Goal: Book appointment/travel/reservation

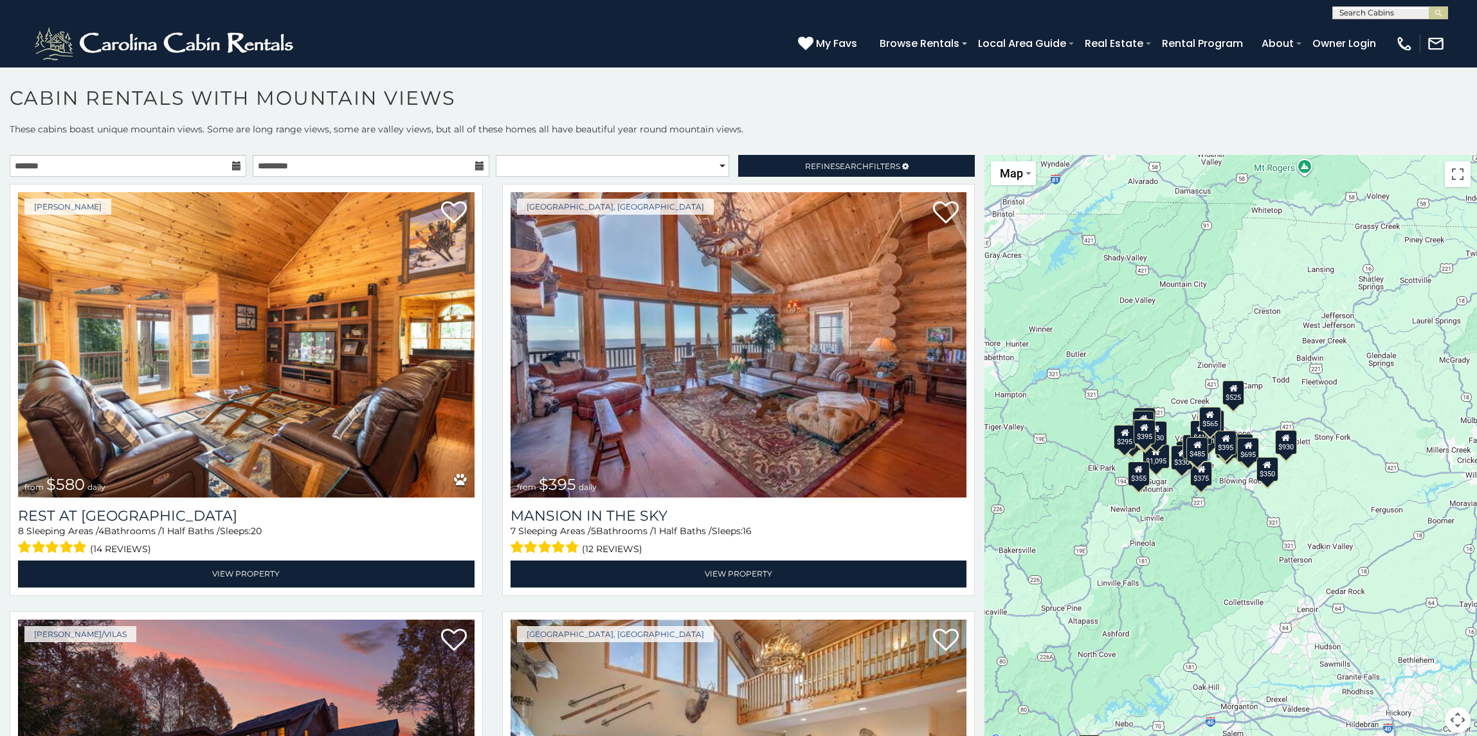
drag, startPoint x: 1235, startPoint y: 520, endPoint x: 1110, endPoint y: 608, distance: 152.7
click at [1110, 608] on div "$580 $395 $349 $535 $375 $400 $325 $451 $460 $1,095 $525 $315 $310 $330 $400 $3…" at bounding box center [1230, 451] width 493 height 593
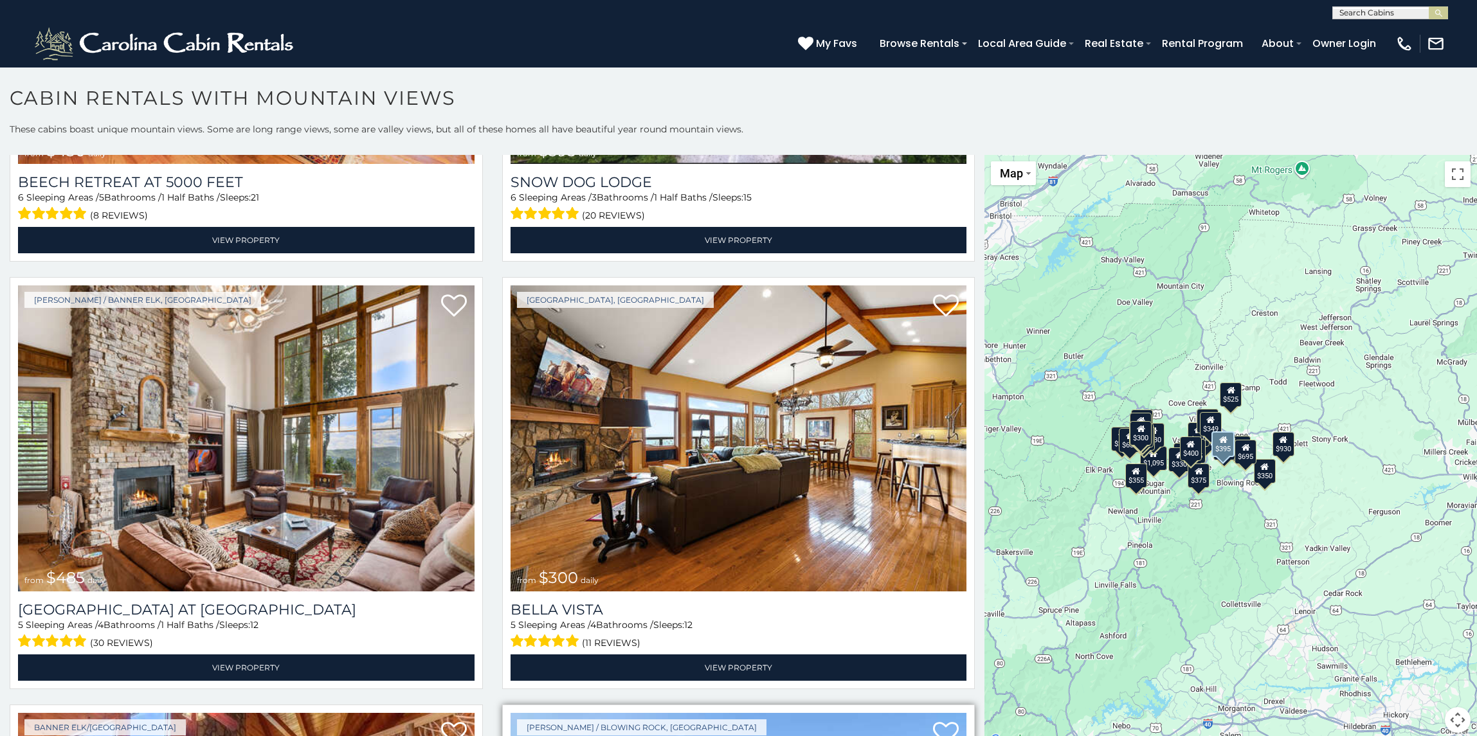
scroll to position [5015, 0]
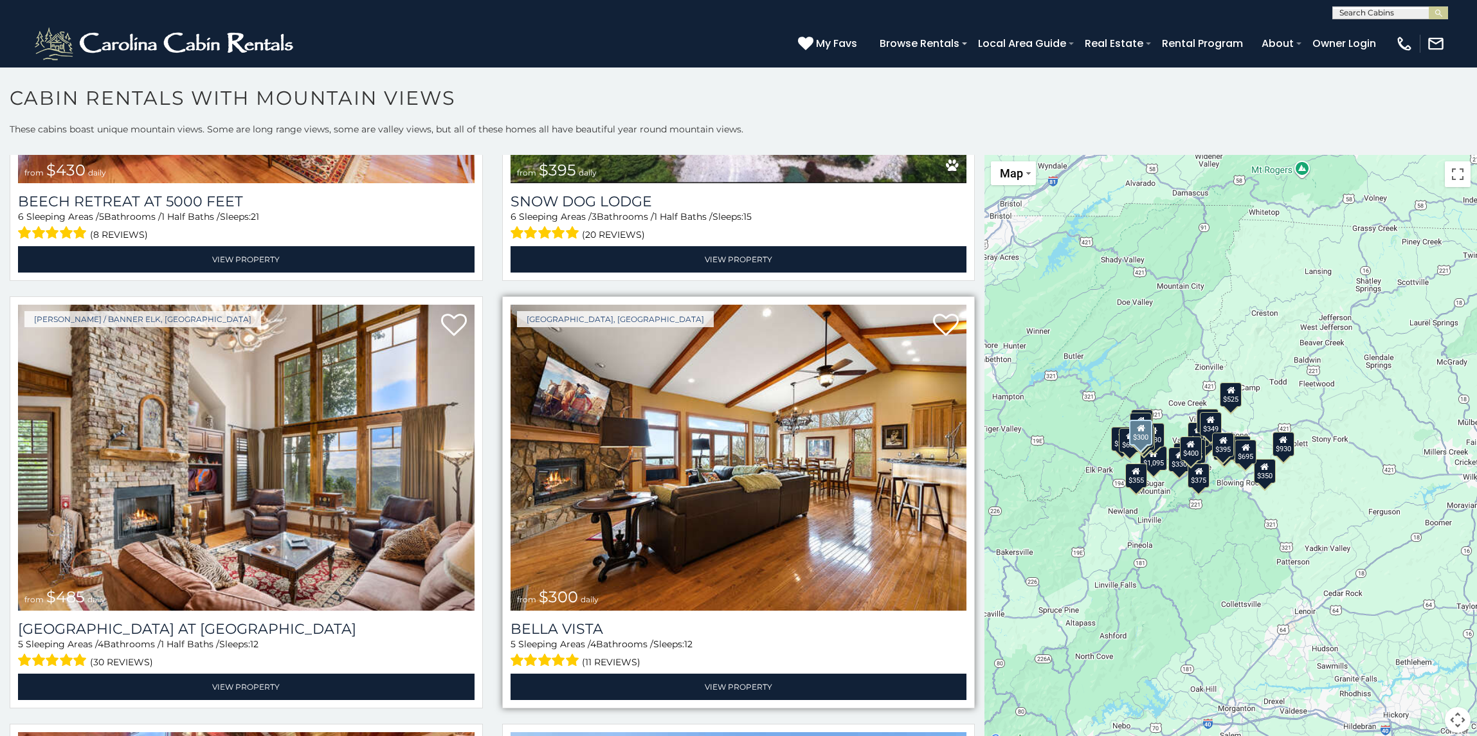
click at [712, 437] on img at bounding box center [739, 457] width 457 height 305
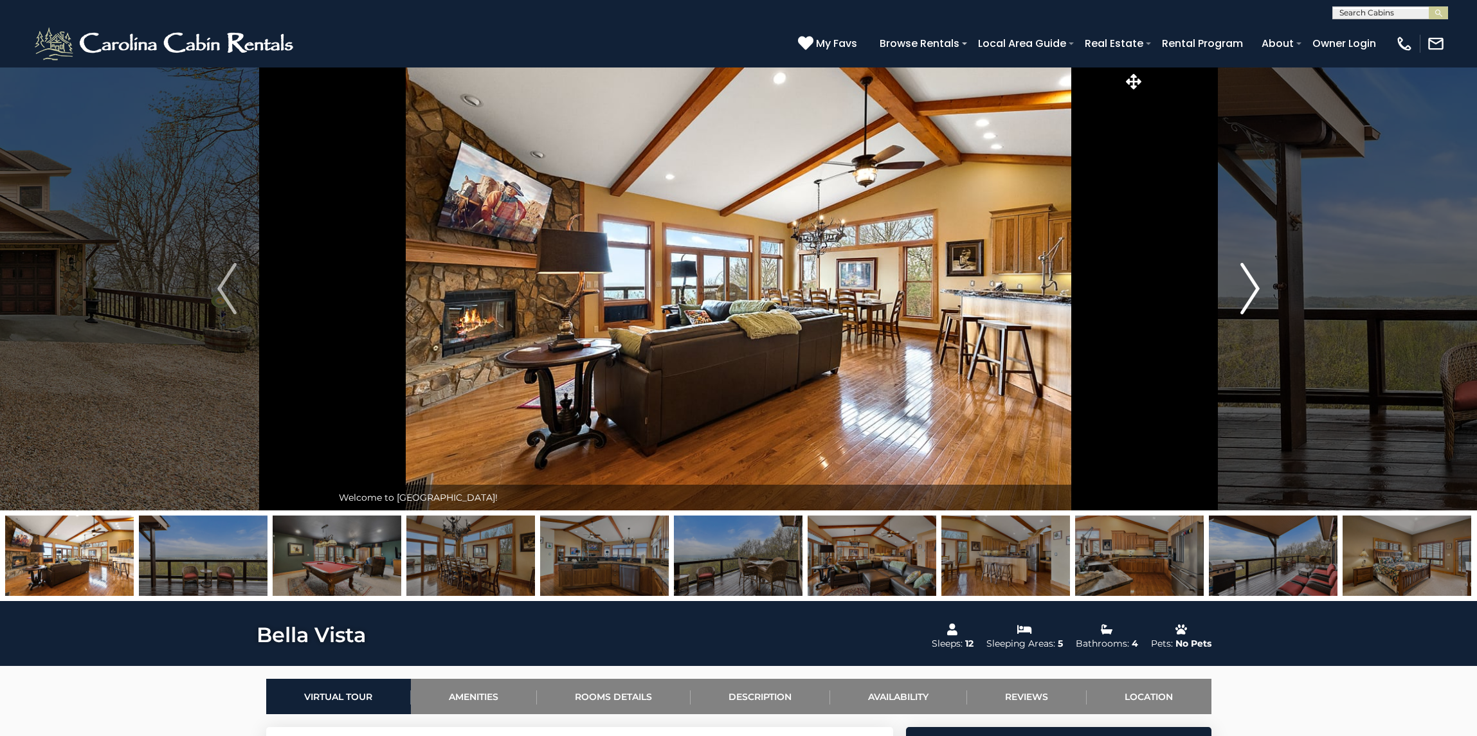
click at [1257, 285] on img "Next" at bounding box center [1249, 288] width 19 height 51
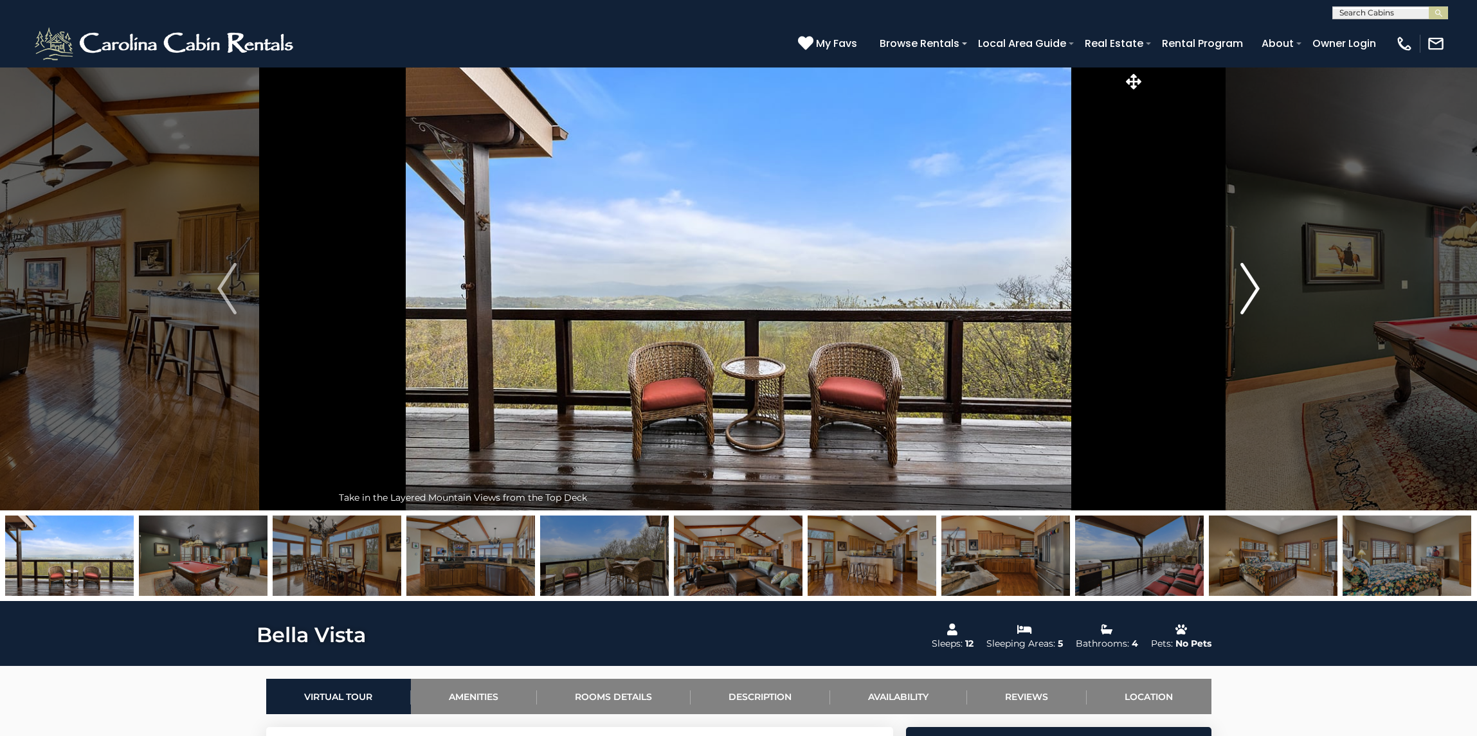
click at [1257, 285] on img "Next" at bounding box center [1249, 288] width 19 height 51
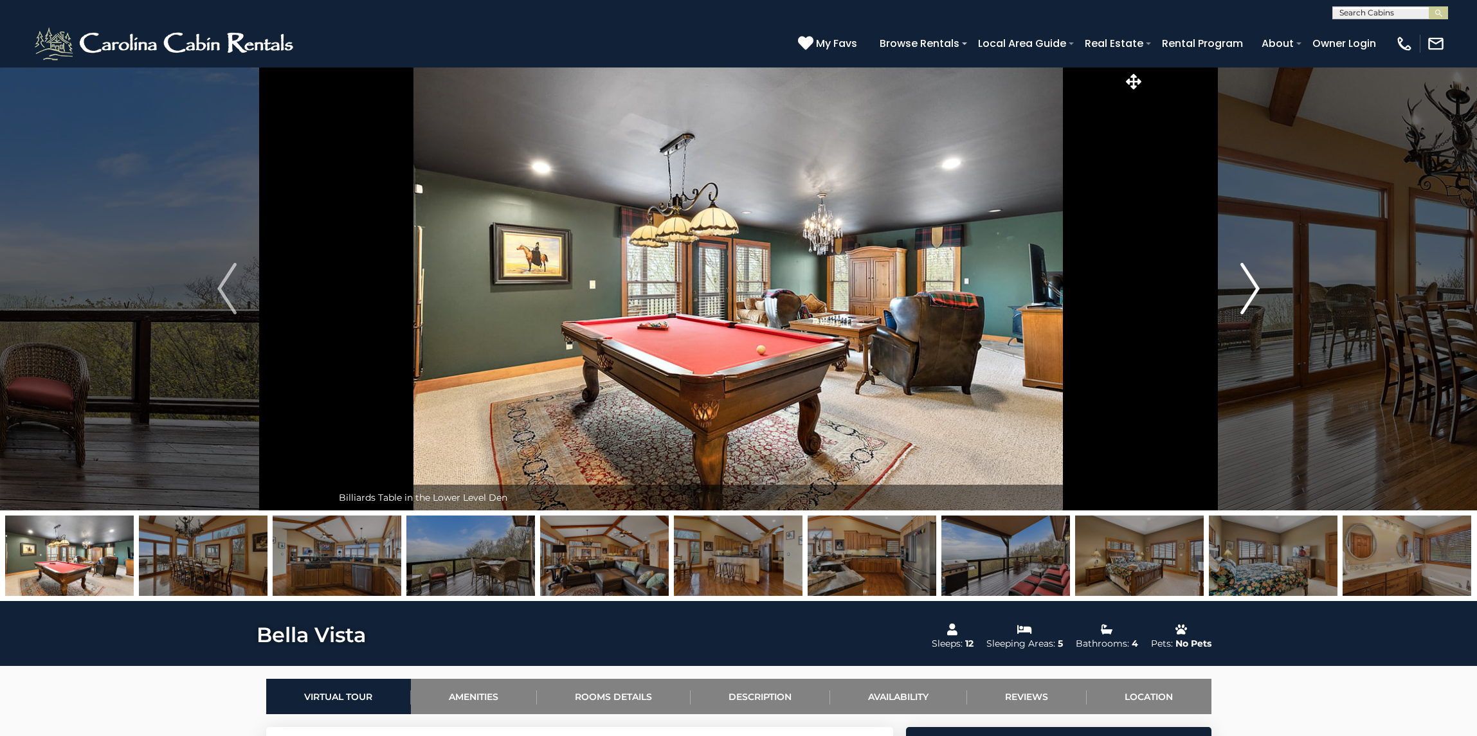
click at [1257, 285] on img "Next" at bounding box center [1249, 288] width 19 height 51
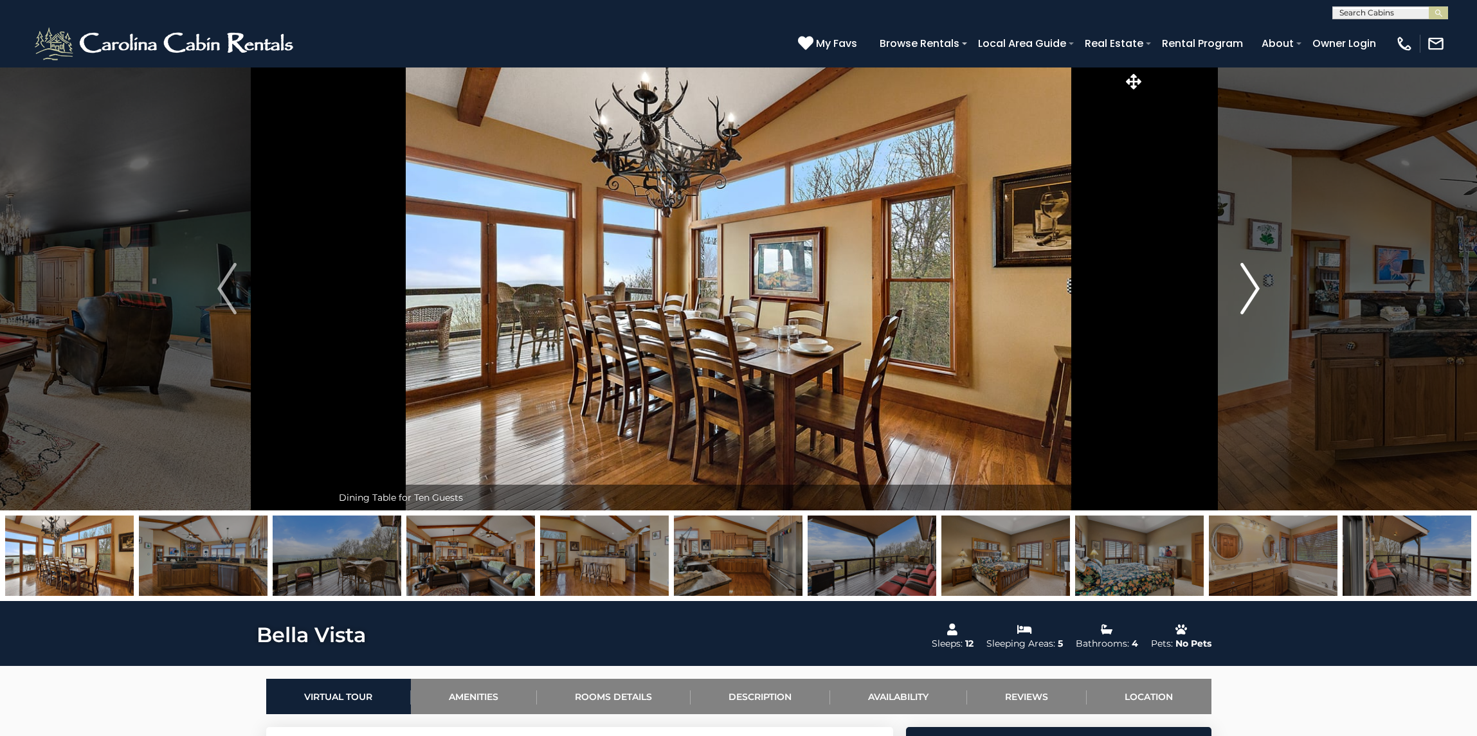
click at [1257, 285] on img "Next" at bounding box center [1249, 288] width 19 height 51
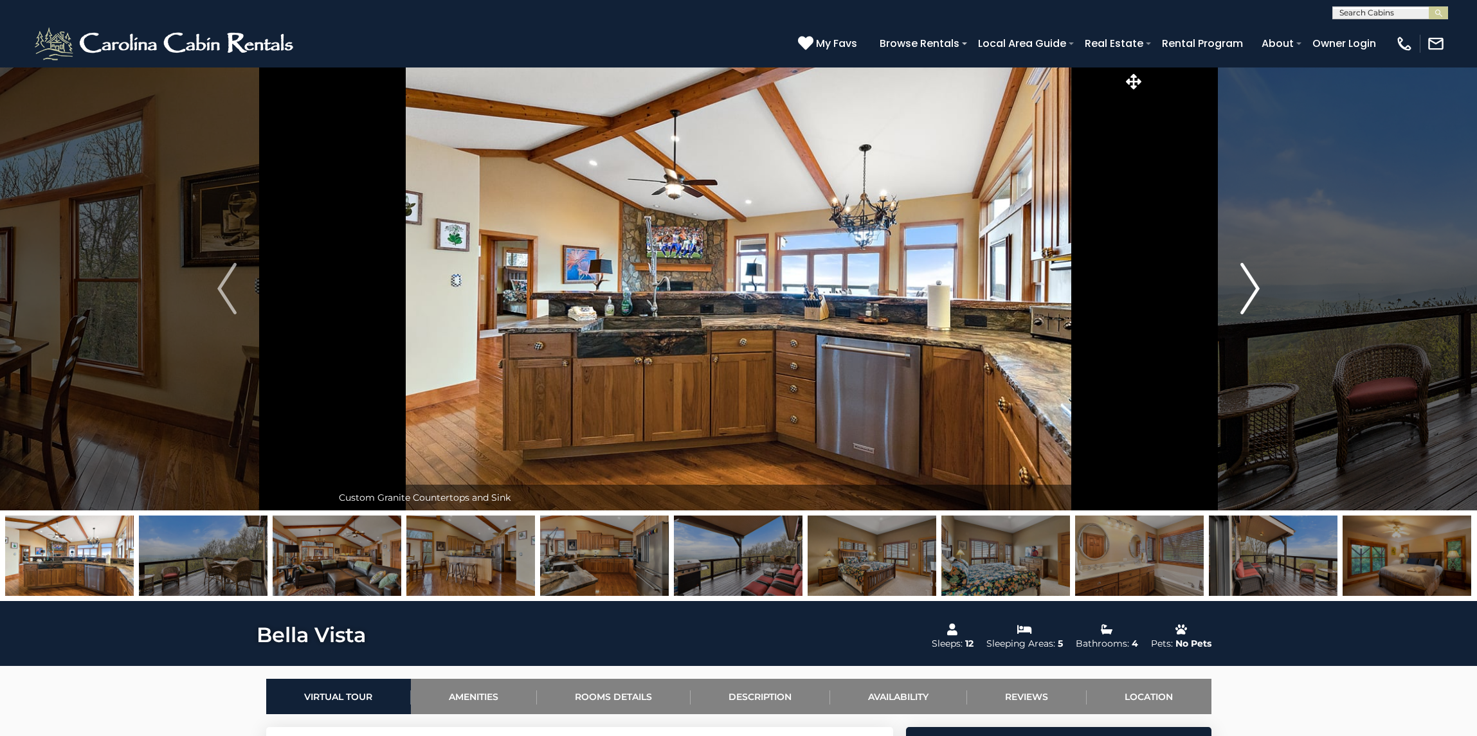
click at [1257, 285] on img "Next" at bounding box center [1249, 288] width 19 height 51
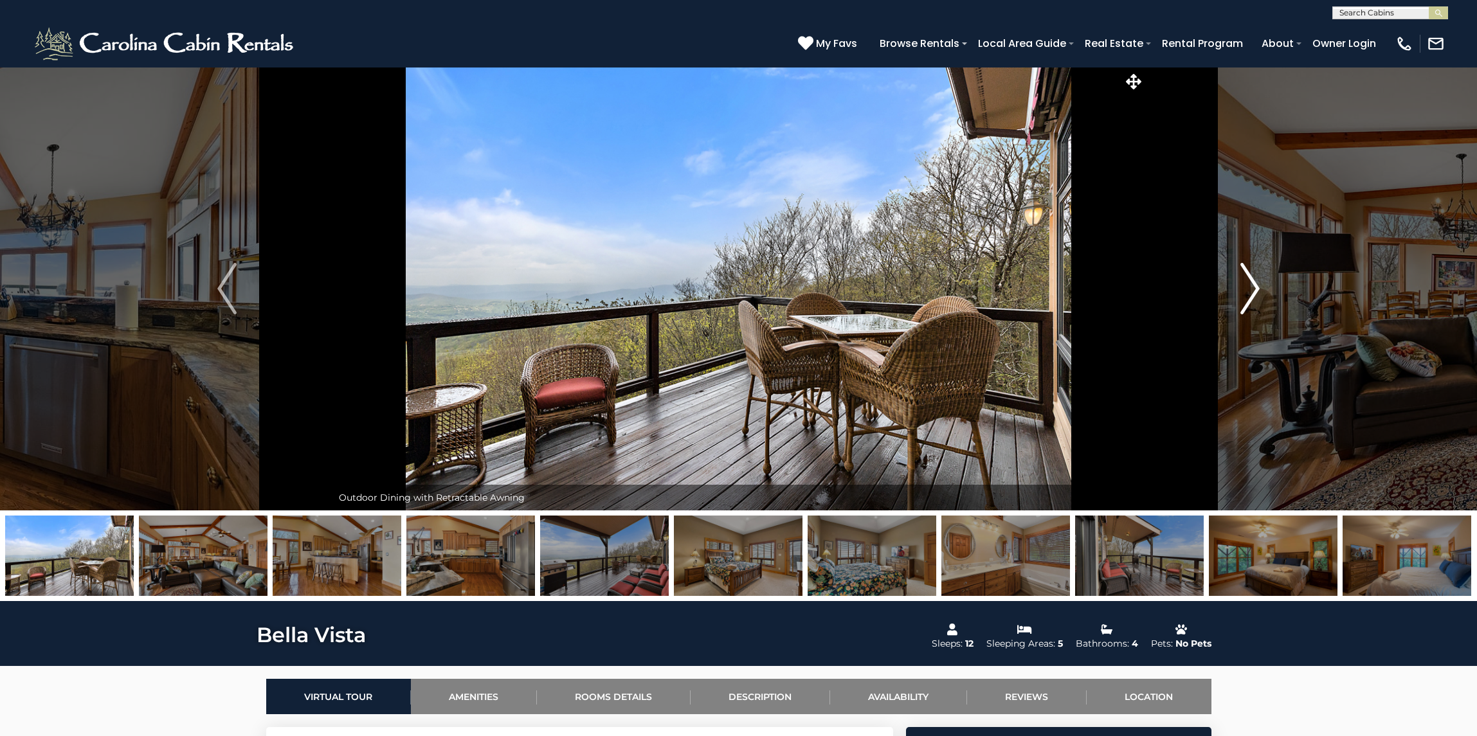
click at [1257, 285] on img "Next" at bounding box center [1249, 288] width 19 height 51
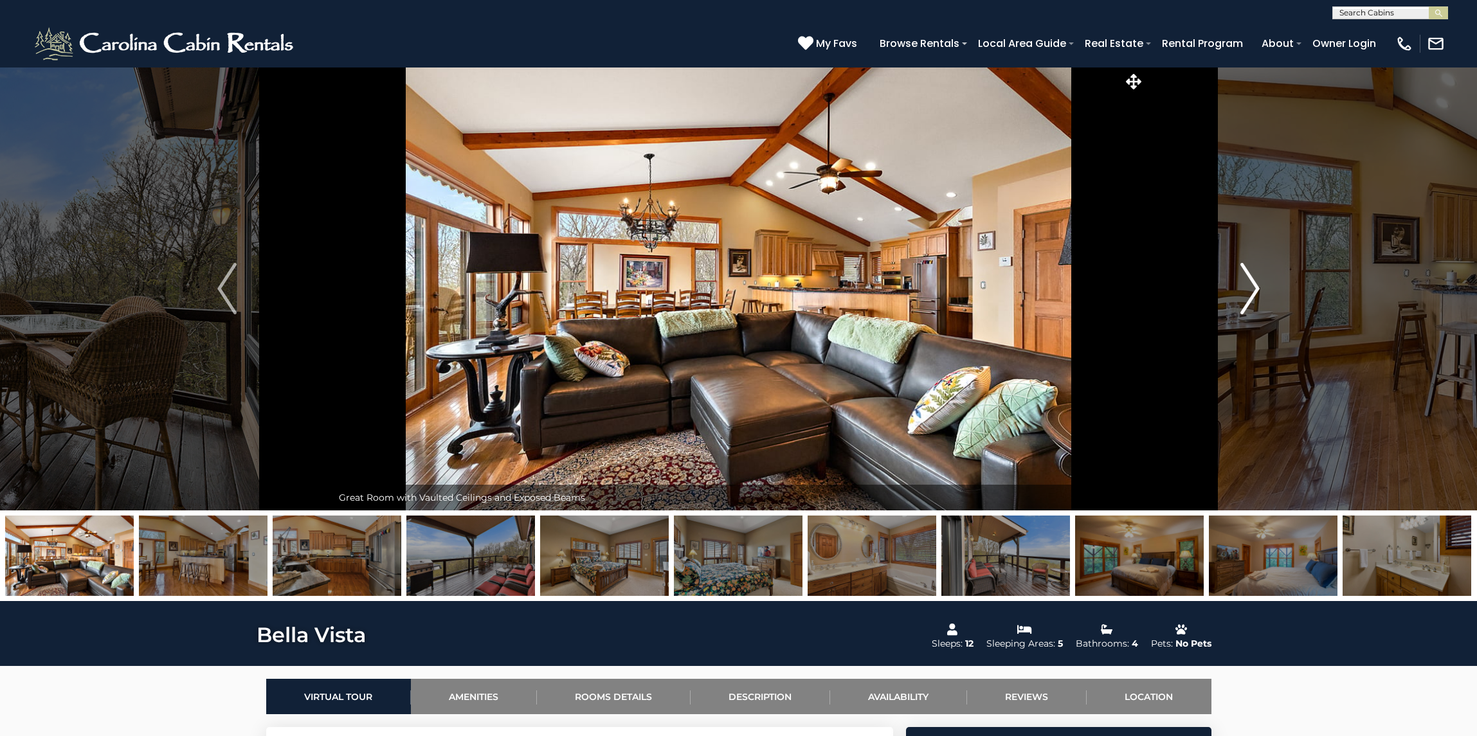
click at [1257, 285] on img "Next" at bounding box center [1249, 288] width 19 height 51
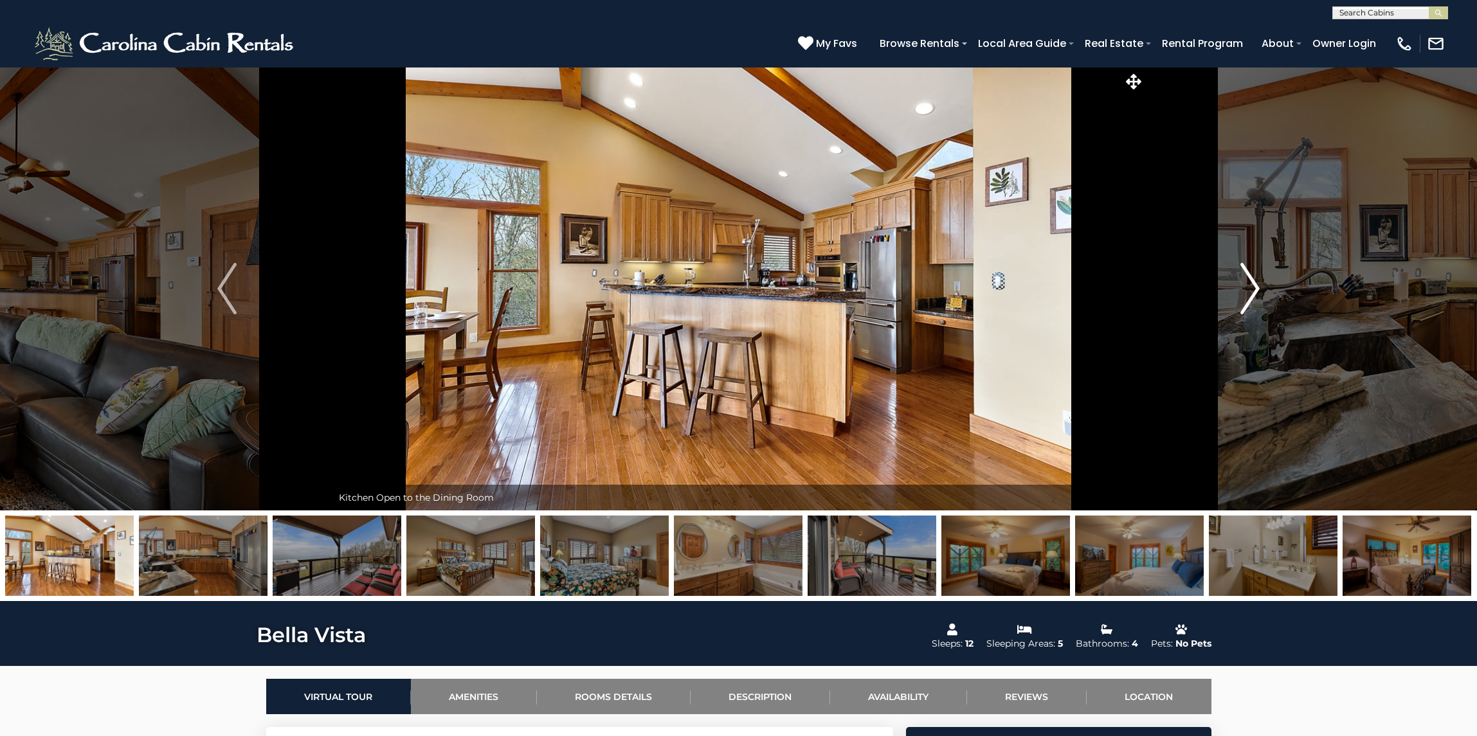
click at [1257, 285] on img "Next" at bounding box center [1249, 288] width 19 height 51
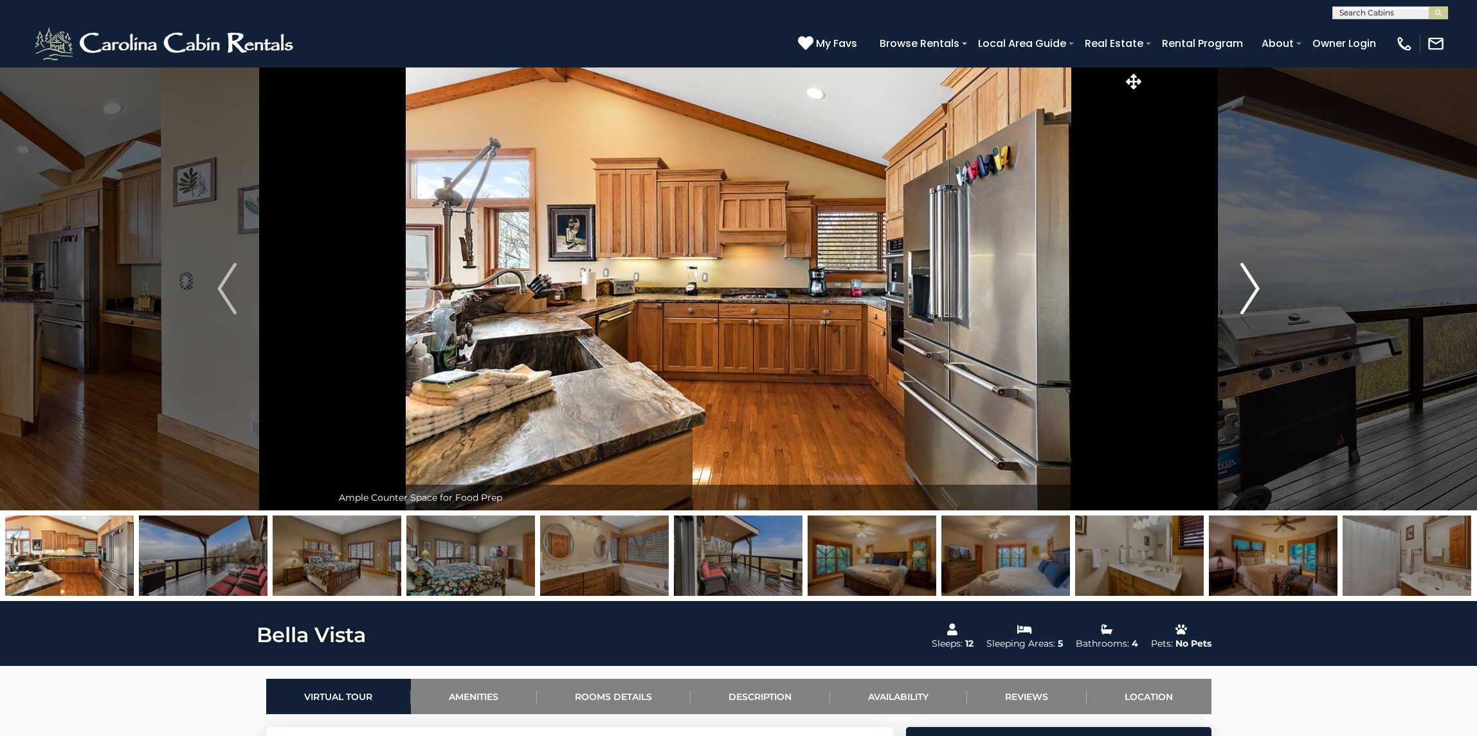
click at [1257, 285] on img "Next" at bounding box center [1249, 288] width 19 height 51
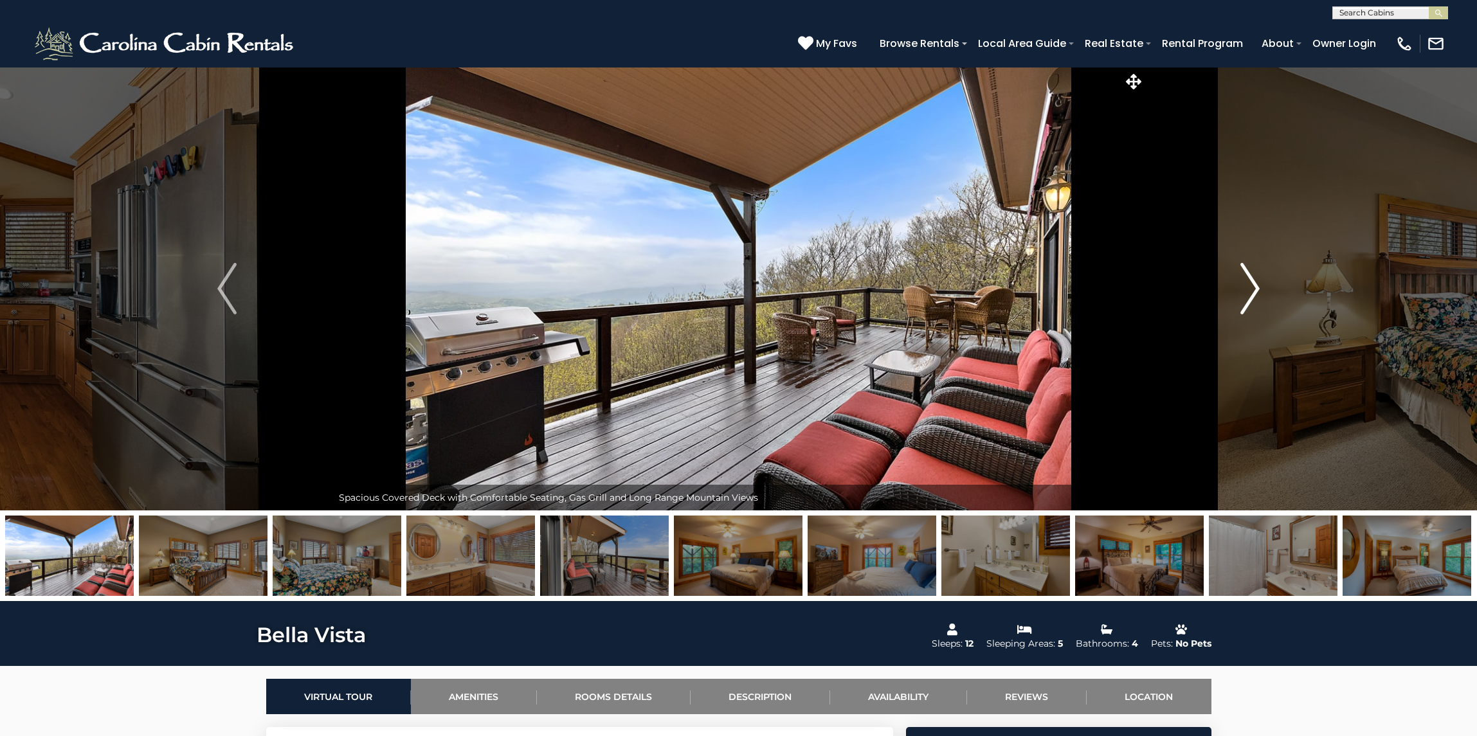
click at [1257, 285] on img "Next" at bounding box center [1249, 288] width 19 height 51
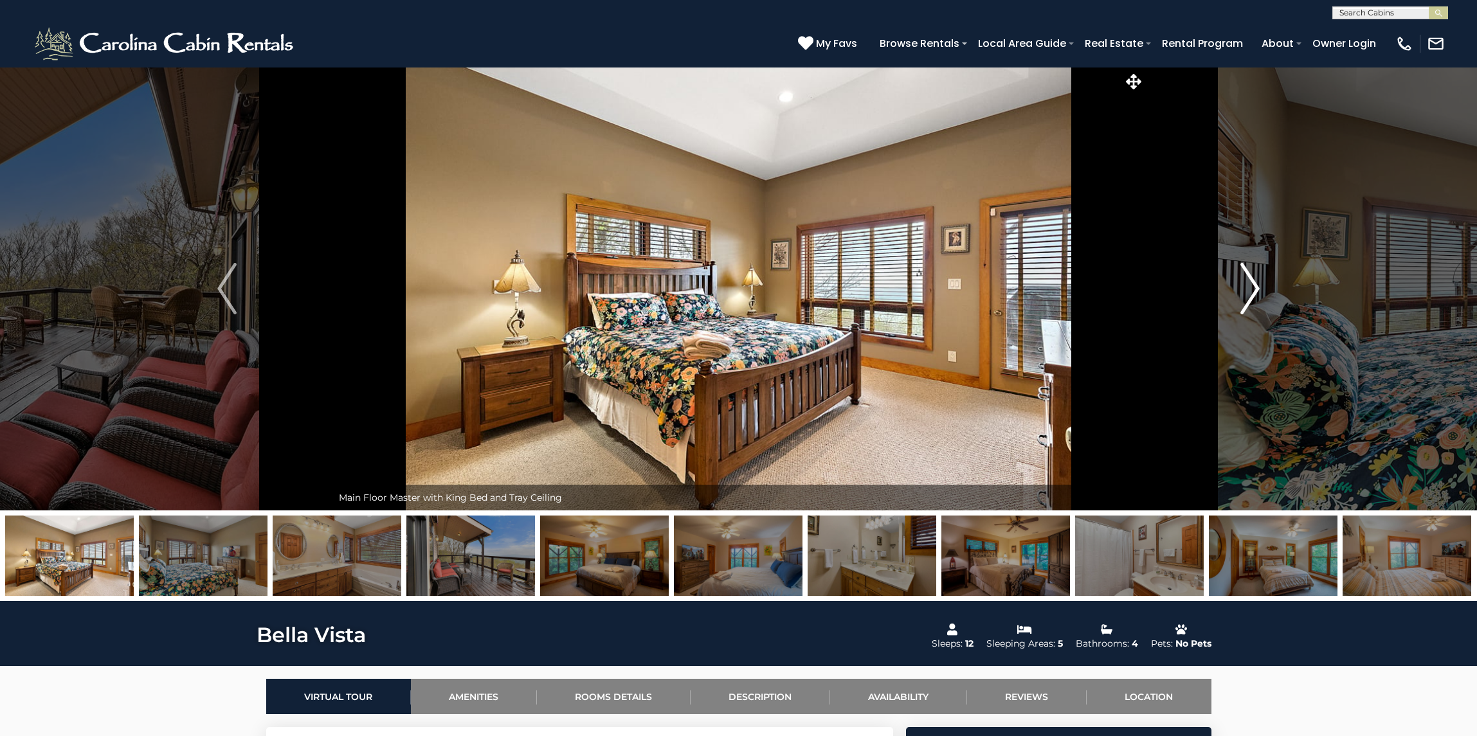
click at [1257, 285] on img "Next" at bounding box center [1249, 288] width 19 height 51
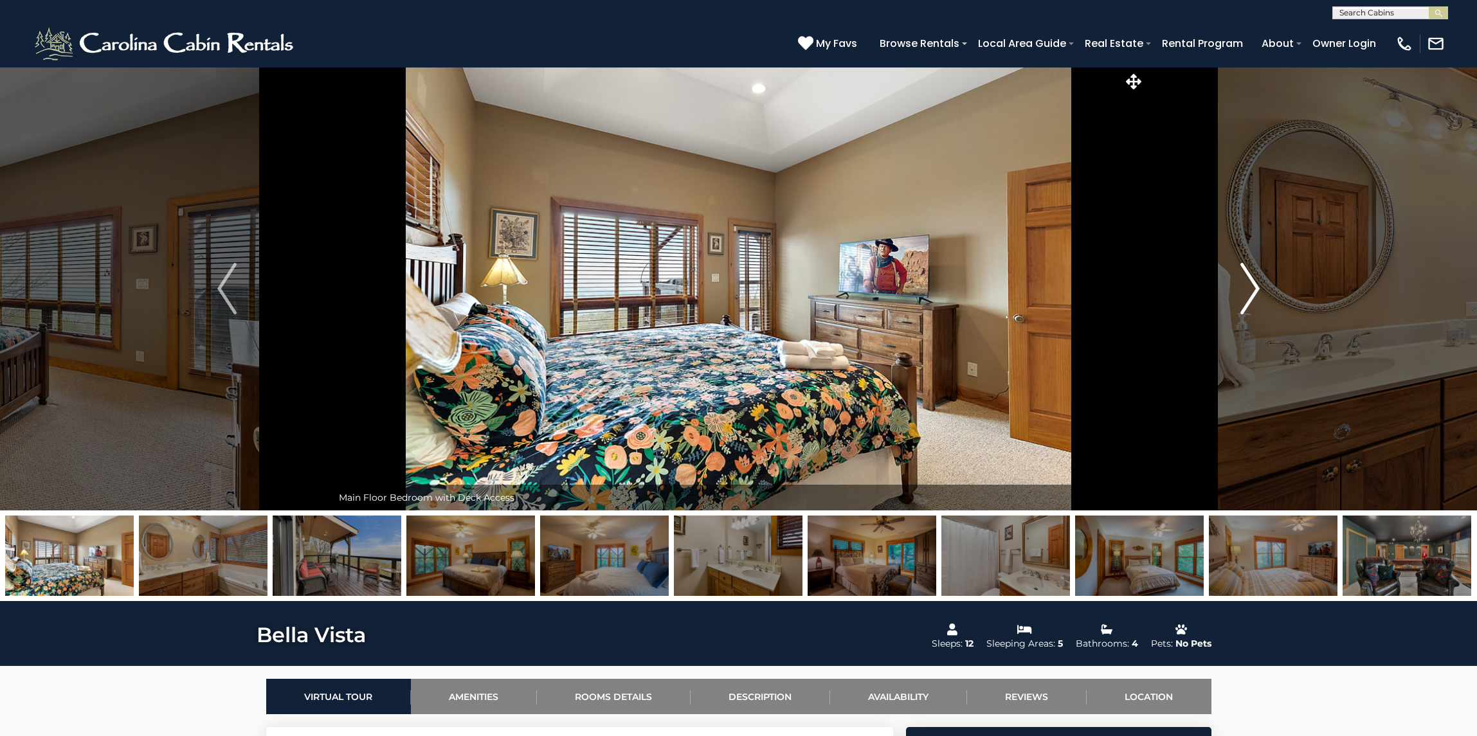
click at [1257, 285] on img "Next" at bounding box center [1249, 288] width 19 height 51
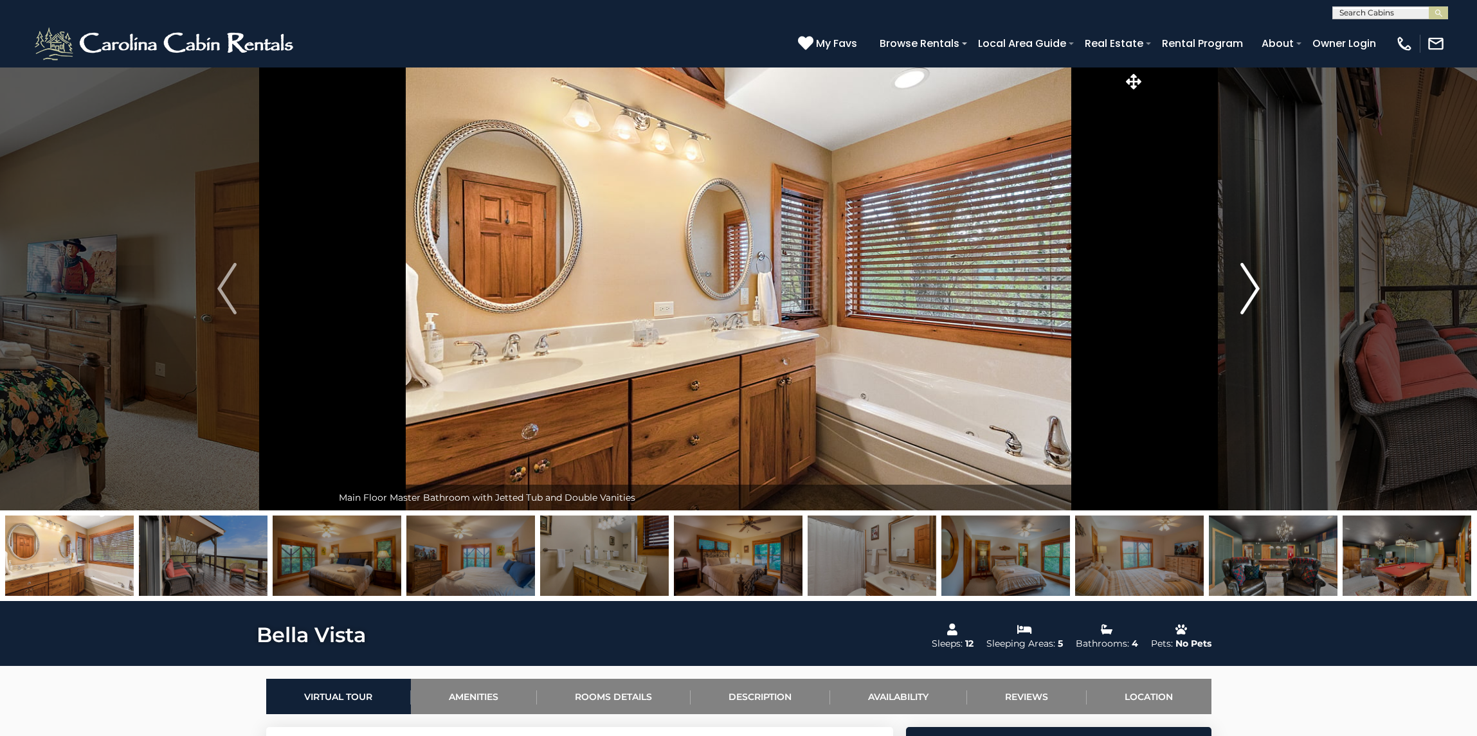
click at [1257, 285] on img "Next" at bounding box center [1249, 288] width 19 height 51
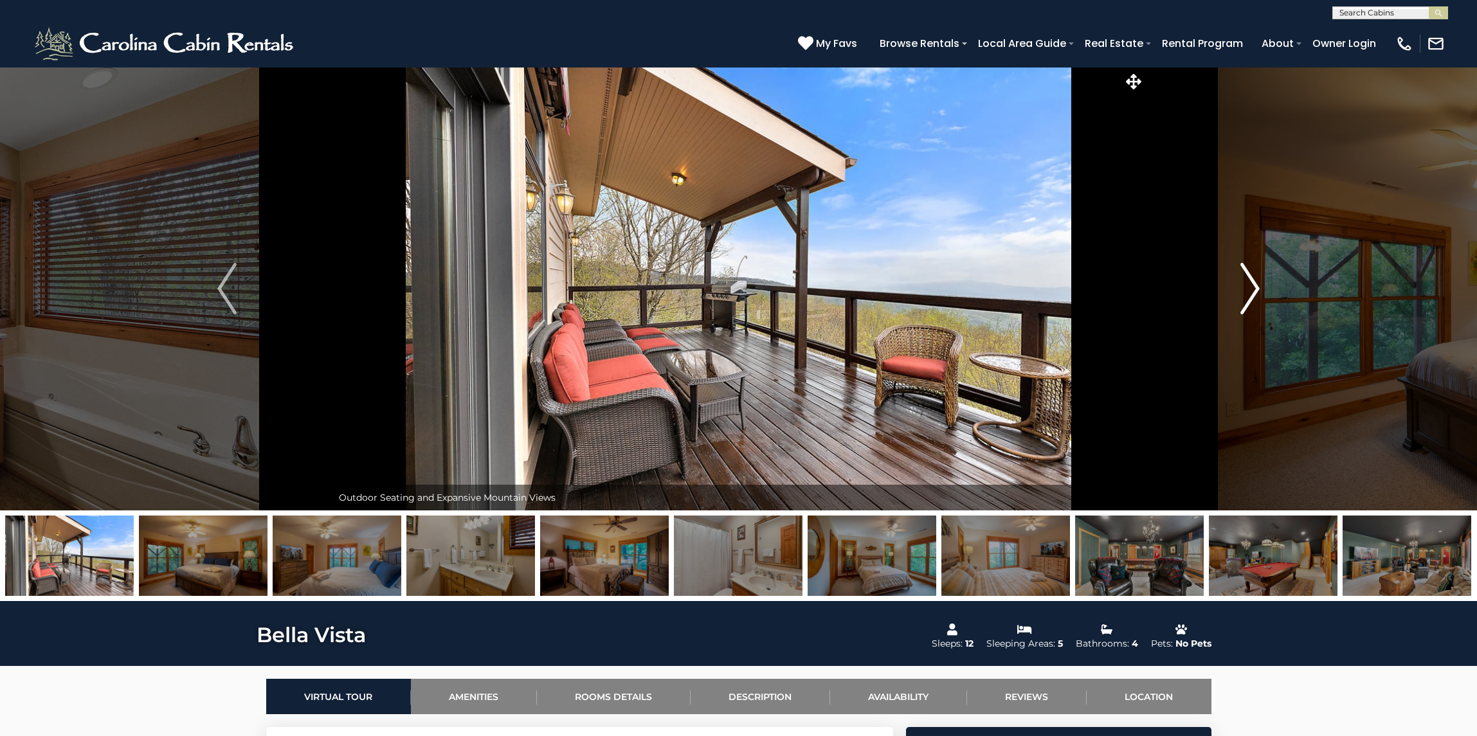
click at [1257, 285] on img "Next" at bounding box center [1249, 288] width 19 height 51
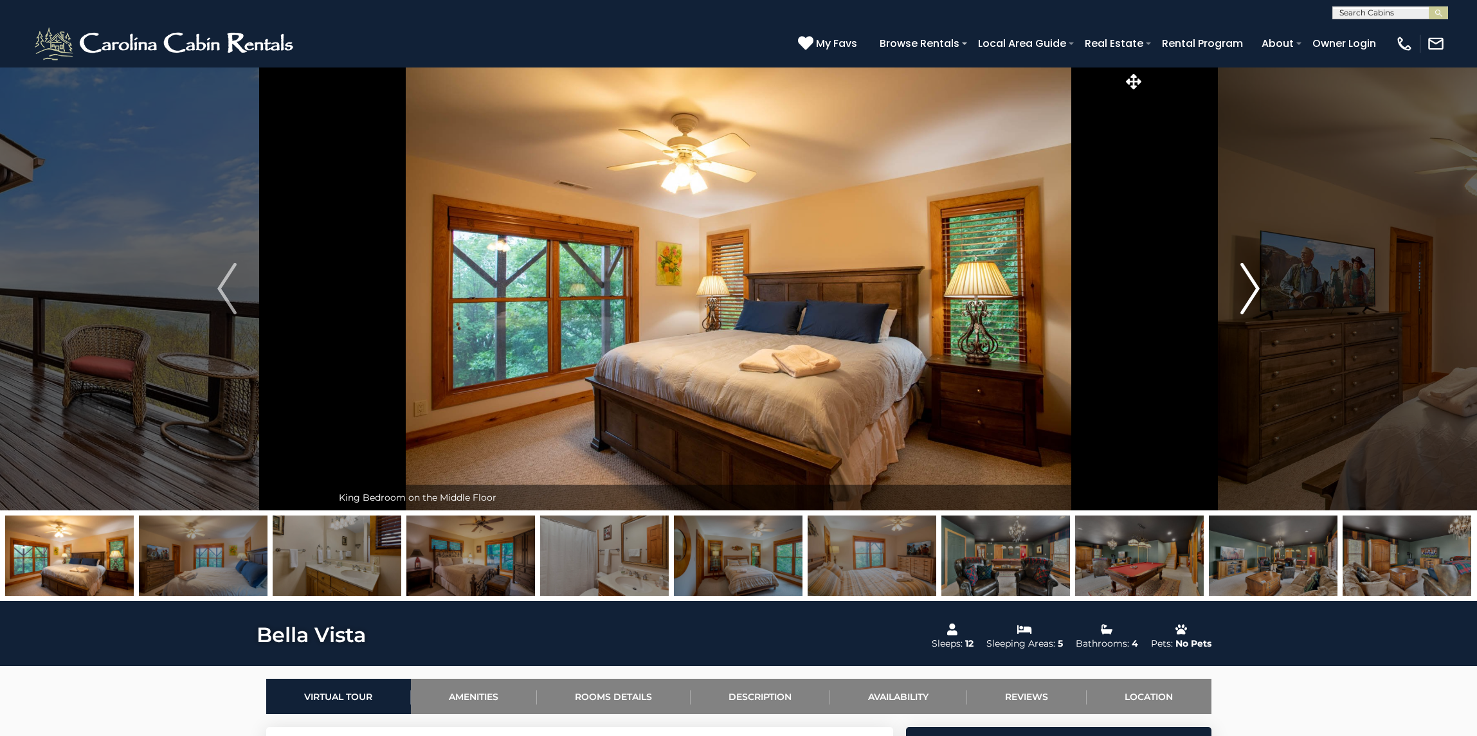
click at [1257, 285] on img "Next" at bounding box center [1249, 288] width 19 height 51
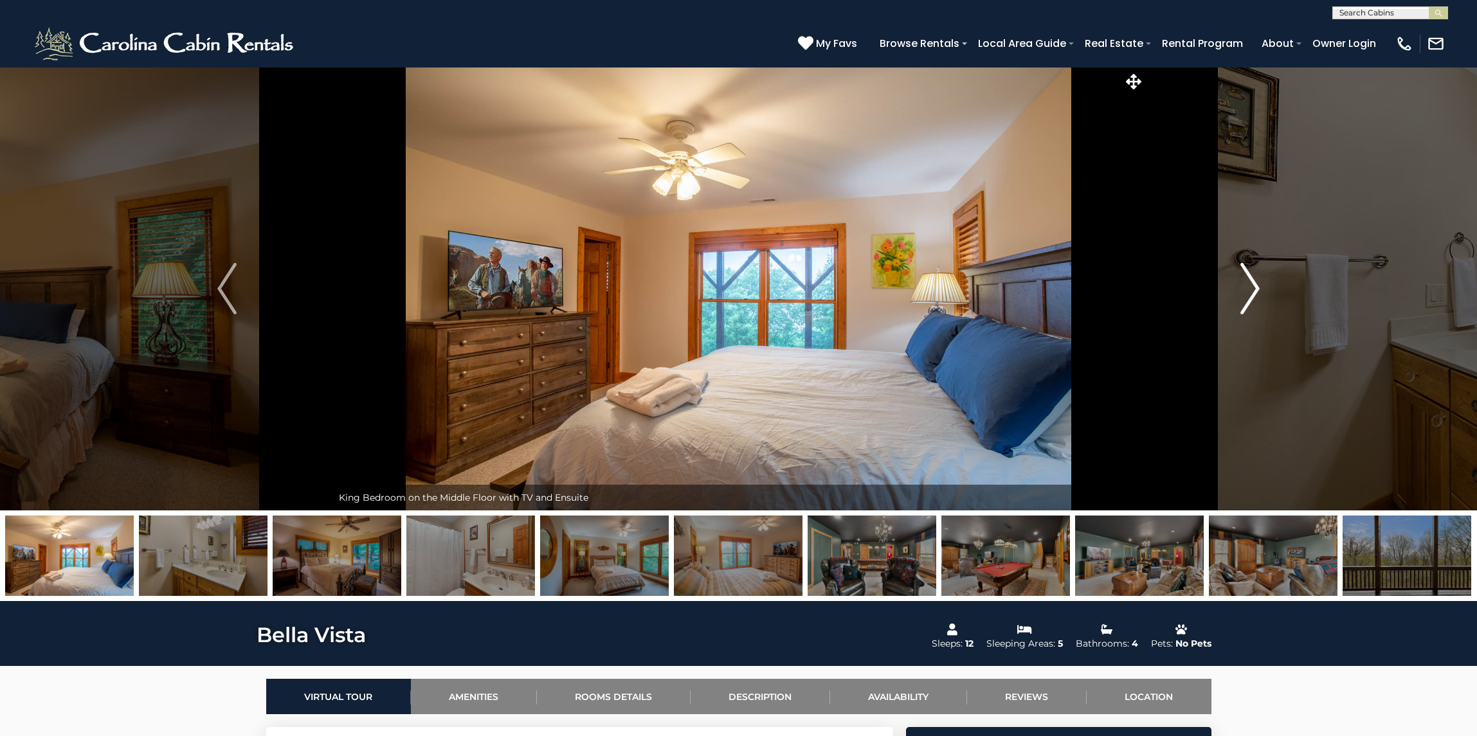
click at [1257, 285] on img "Next" at bounding box center [1249, 288] width 19 height 51
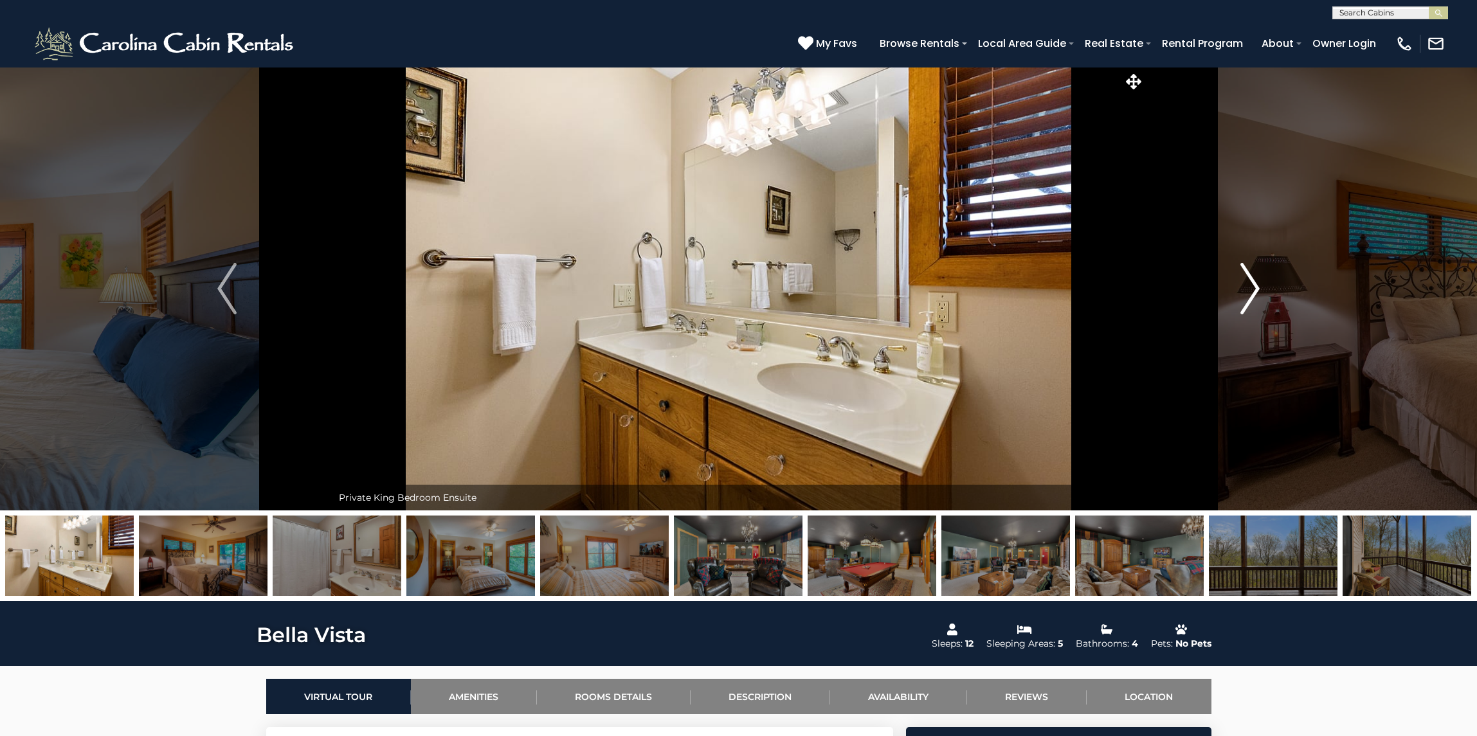
click at [1257, 285] on img "Next" at bounding box center [1249, 288] width 19 height 51
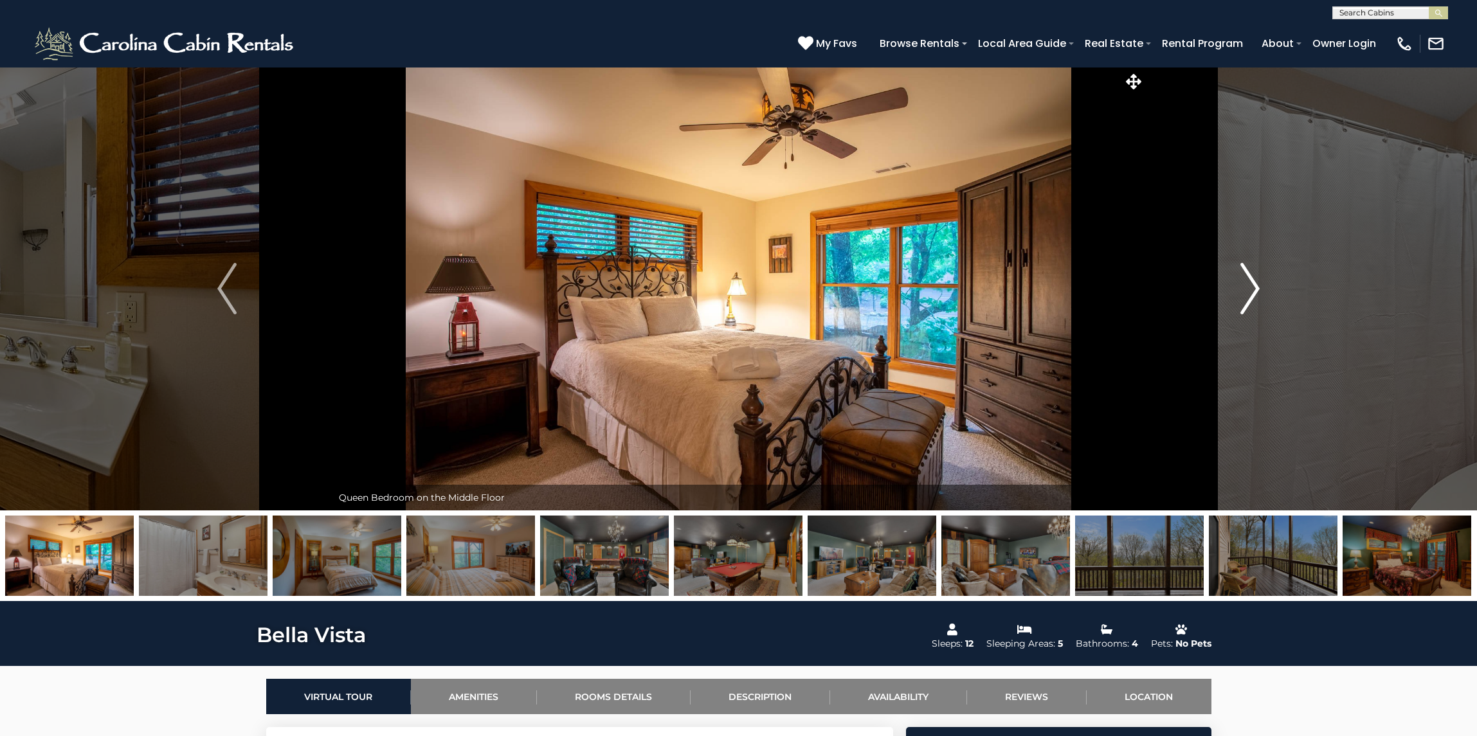
click at [1257, 285] on img "Next" at bounding box center [1249, 288] width 19 height 51
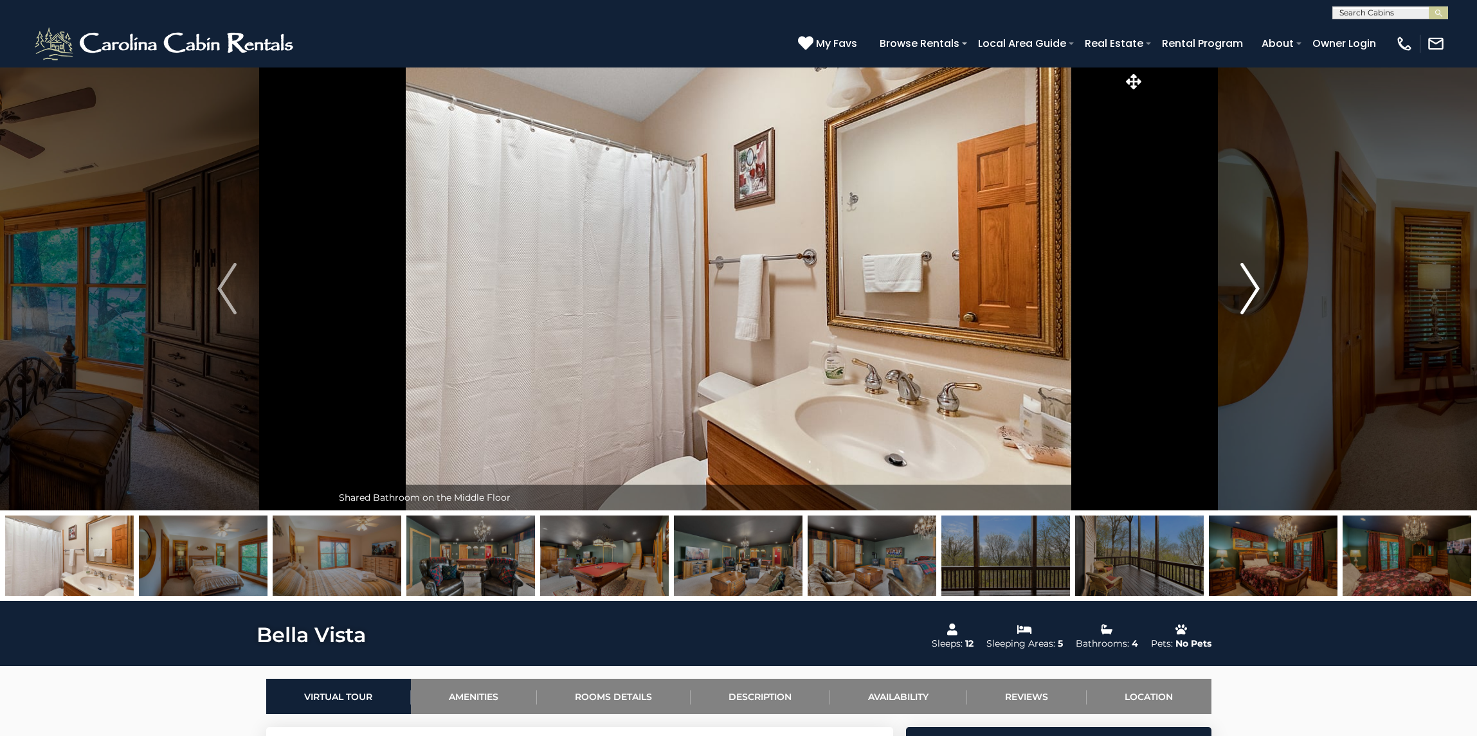
click at [1257, 285] on img "Next" at bounding box center [1249, 288] width 19 height 51
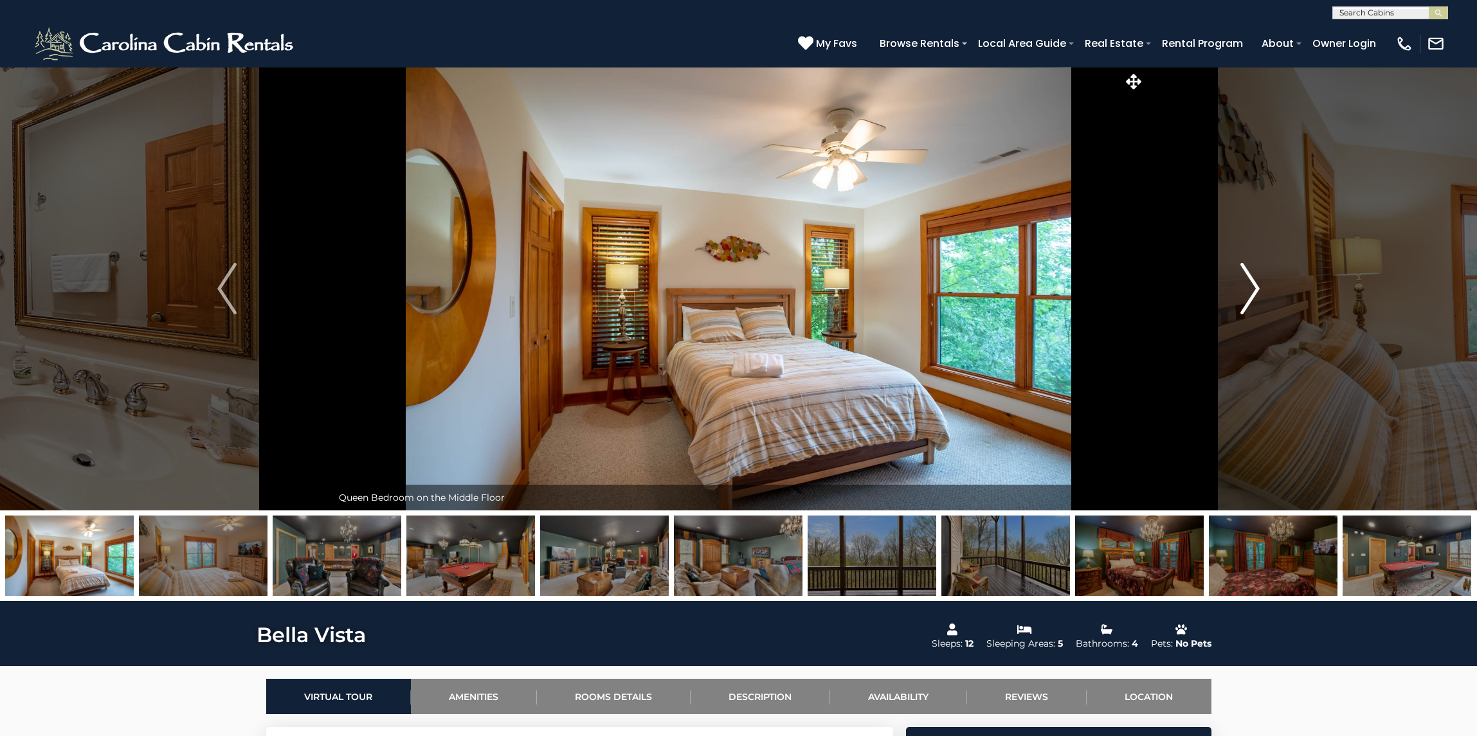
click at [1257, 285] on img "Next" at bounding box center [1249, 288] width 19 height 51
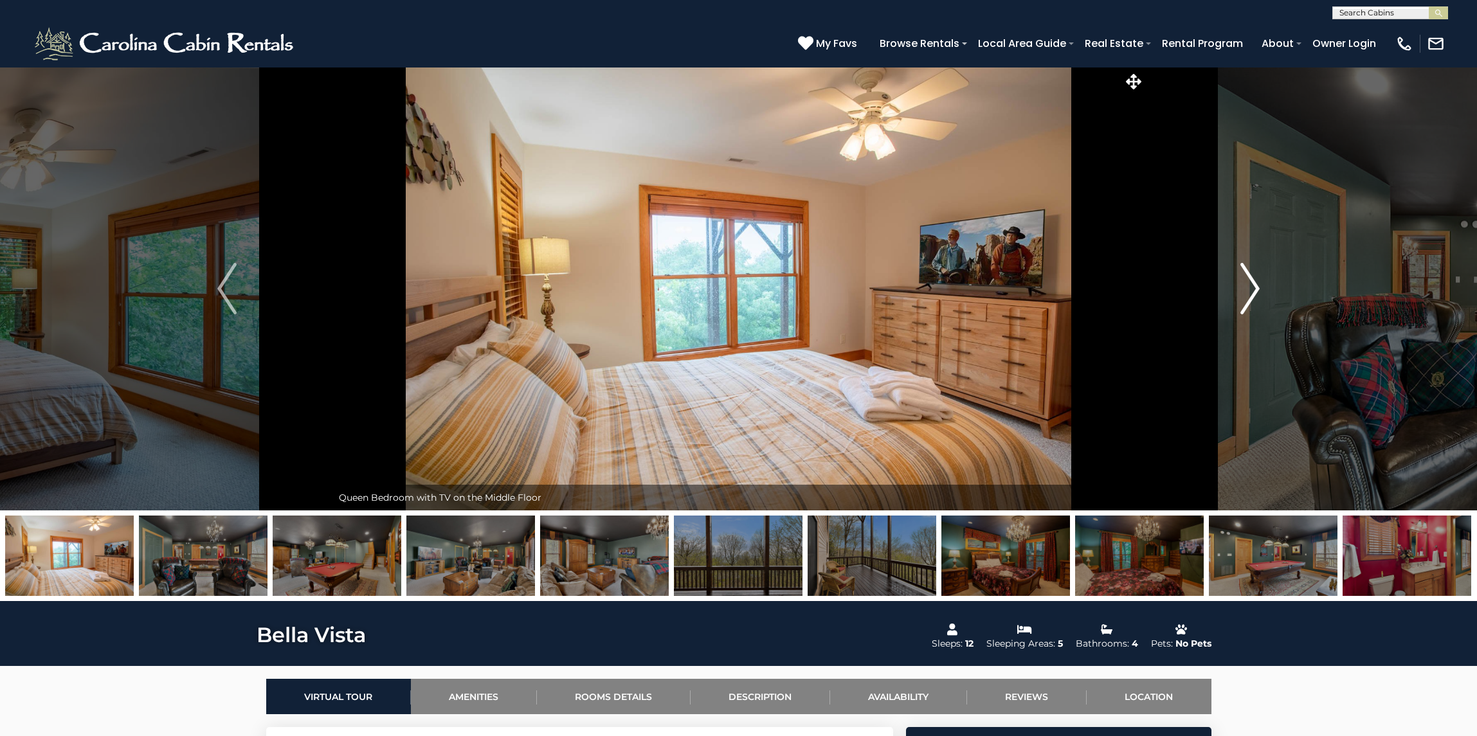
click at [1257, 285] on img "Next" at bounding box center [1249, 288] width 19 height 51
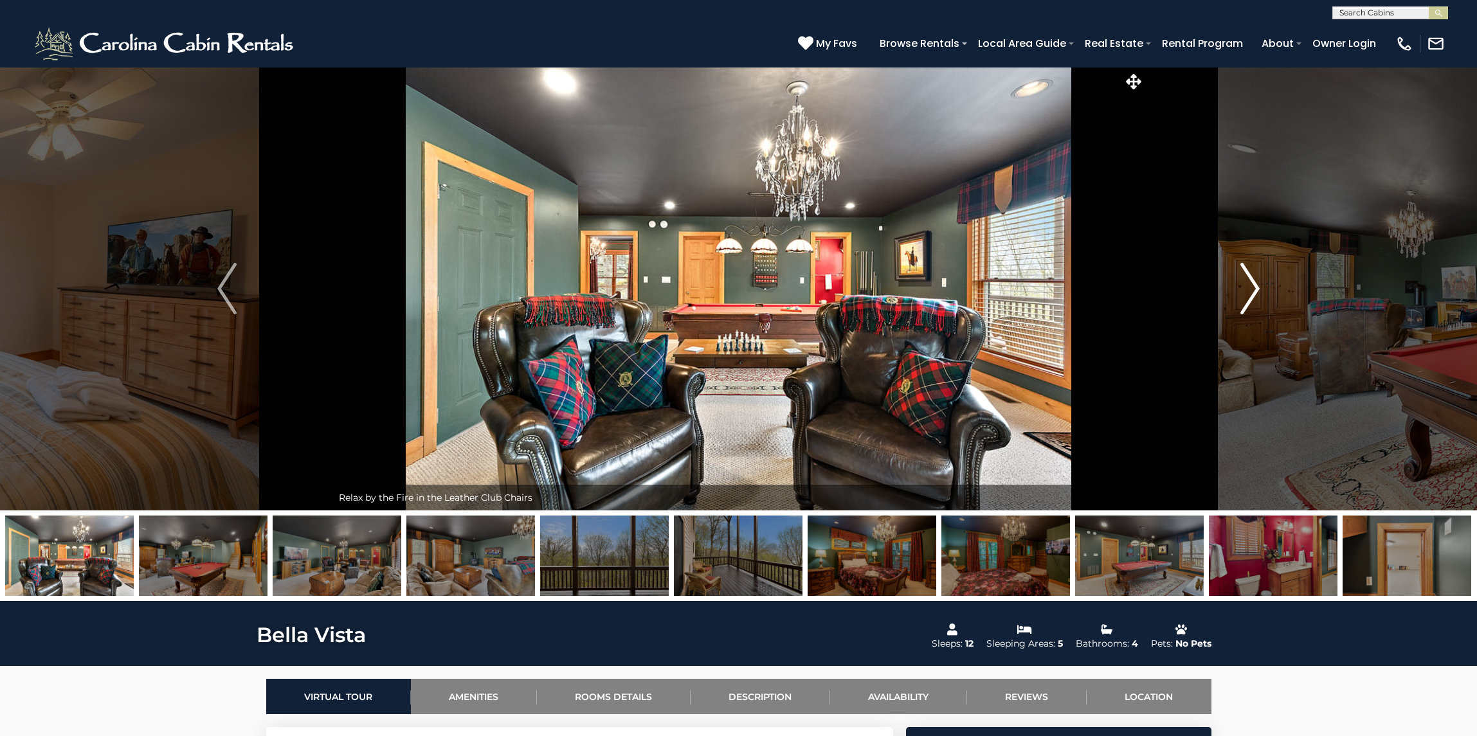
click at [1257, 285] on img "Next" at bounding box center [1249, 288] width 19 height 51
